Goal: Task Accomplishment & Management: Manage account settings

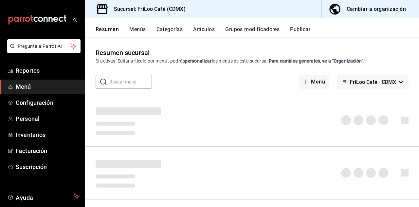
click at [260, 33] on button "Grupos modificadores" at bounding box center [252, 31] width 54 height 11
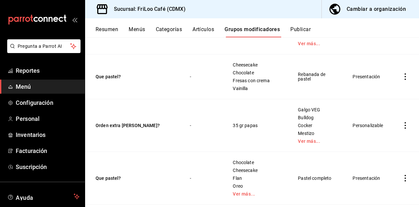
scroll to position [1331, 0]
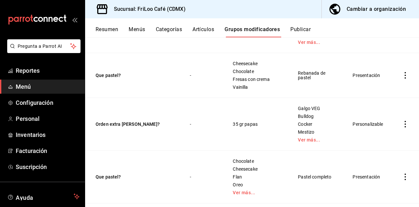
click at [162, 175] on button "Que pastel?" at bounding box center [135, 176] width 79 height 7
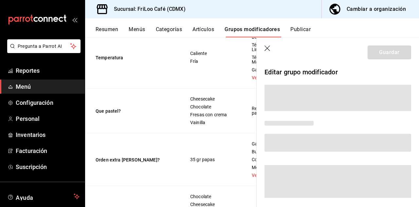
scroll to position [1423, 0]
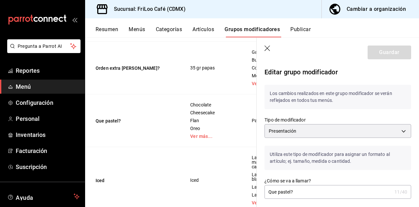
click at [269, 49] on icon "button" at bounding box center [267, 48] width 7 height 7
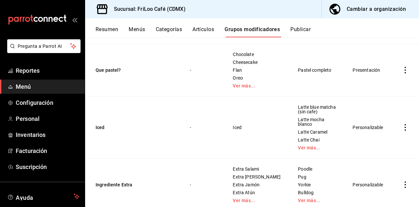
scroll to position [1438, 0]
click at [405, 124] on icon "actions" at bounding box center [405, 127] width 7 height 7
click at [378, 138] on span "Editar" at bounding box center [385, 135] width 17 height 7
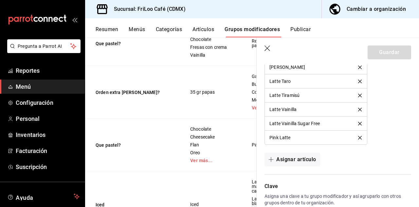
scroll to position [655, 0]
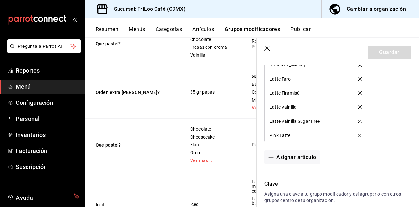
click at [297, 158] on button "Asignar artículo" at bounding box center [291, 157] width 55 height 14
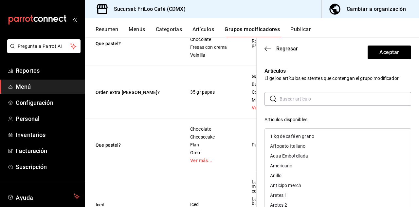
click at [304, 101] on input "text" at bounding box center [344, 98] width 131 height 13
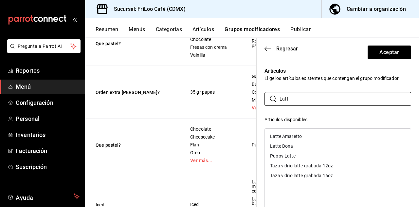
type input "Latt"
click at [291, 138] on div "Latte Amaretto" at bounding box center [286, 136] width 32 height 5
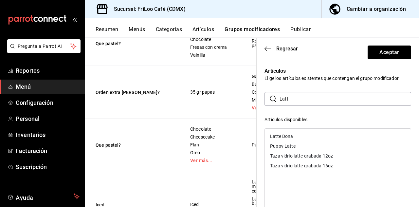
click at [387, 54] on button "Aceptar" at bounding box center [389, 52] width 44 height 14
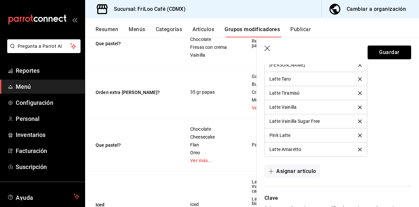
click at [390, 51] on button "Guardar" at bounding box center [389, 52] width 44 height 14
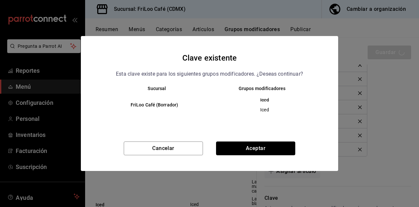
click at [255, 149] on button "Aceptar" at bounding box center [255, 148] width 79 height 14
